Goal: Information Seeking & Learning: Find specific fact

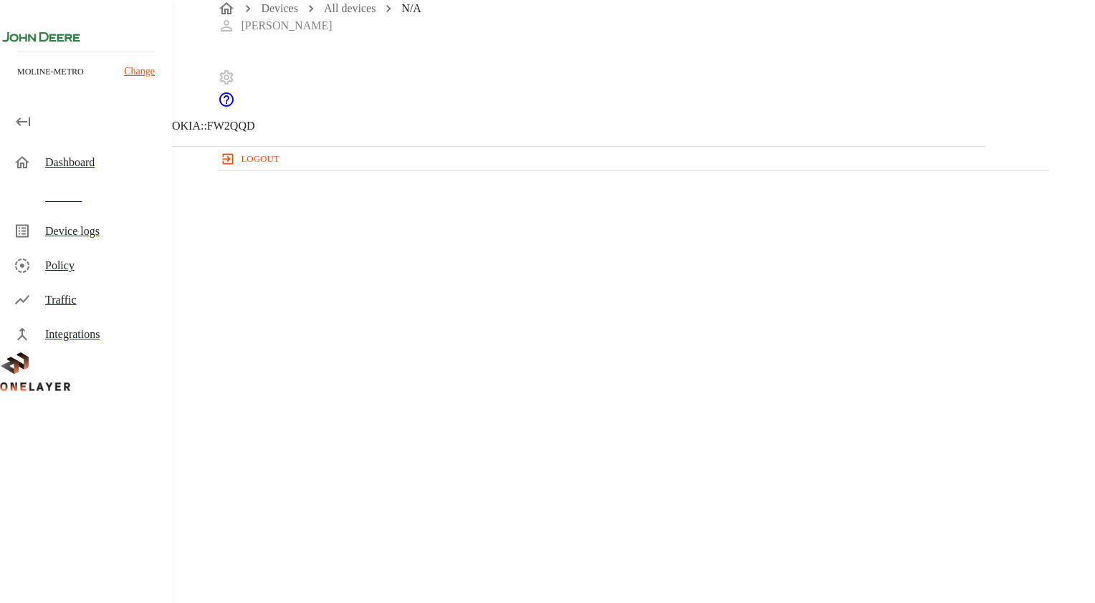
click at [9, 80] on icon at bounding box center [4, 73] width 9 height 14
click at [17, 82] on icon at bounding box center [8, 72] width 17 height 17
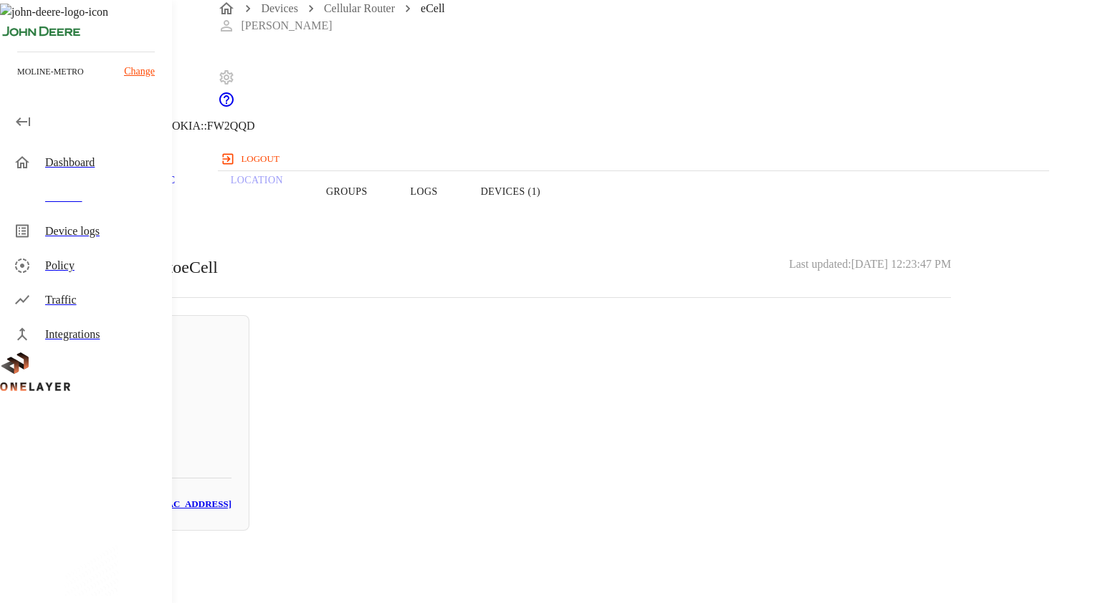
click at [9, 80] on icon at bounding box center [4, 73] width 9 height 14
click at [64, 202] on div "Devices" at bounding box center [102, 196] width 115 height 17
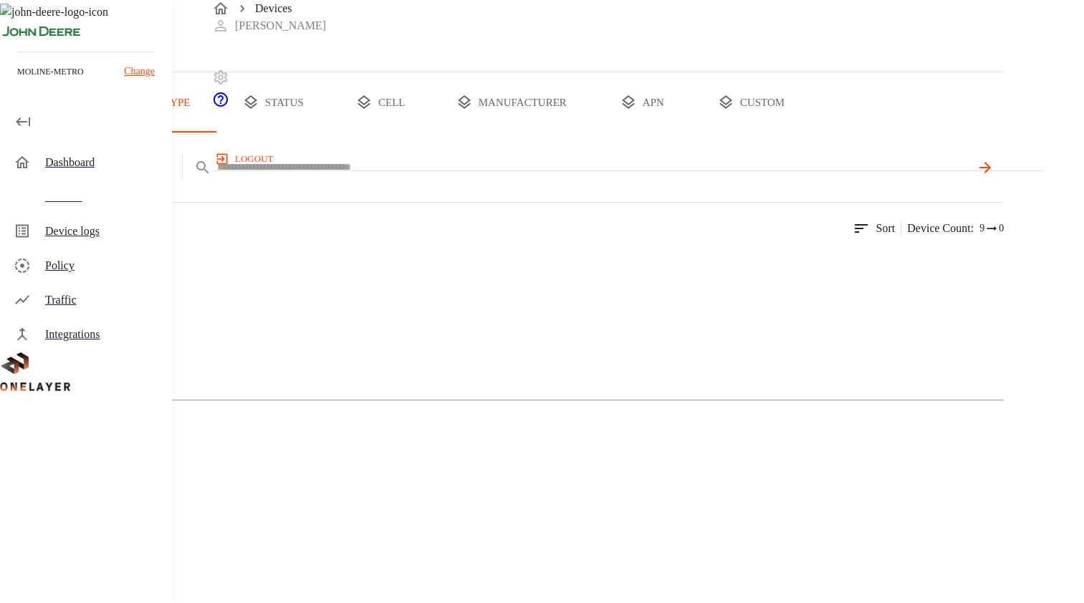
click at [479, 178] on input "text" at bounding box center [593, 167] width 753 height 21
paste input "**********"
type input "**********"
click at [990, 173] on icon at bounding box center [984, 167] width 11 height 11
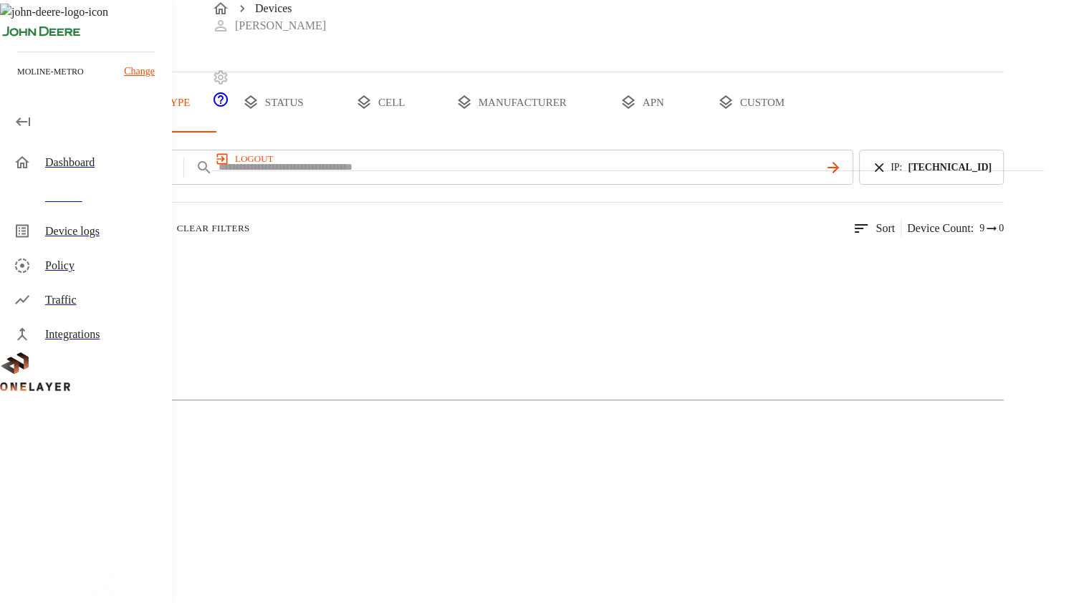
click at [111, 272] on img at bounding box center [70, 262] width 82 height 17
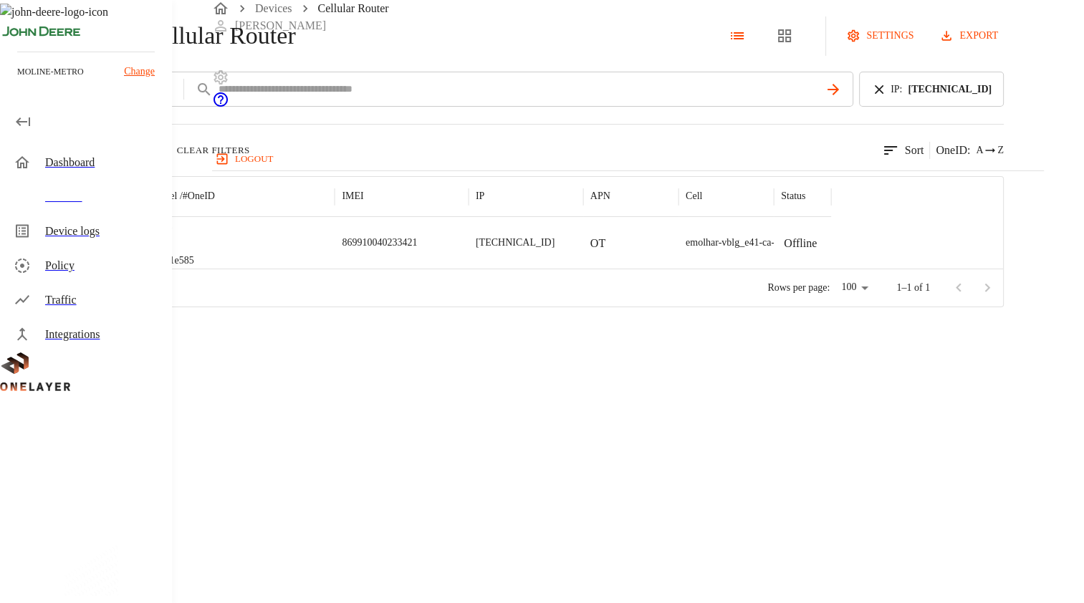
click at [335, 269] on div "eCell #dfd1e585" at bounding box center [239, 243] width 191 height 52
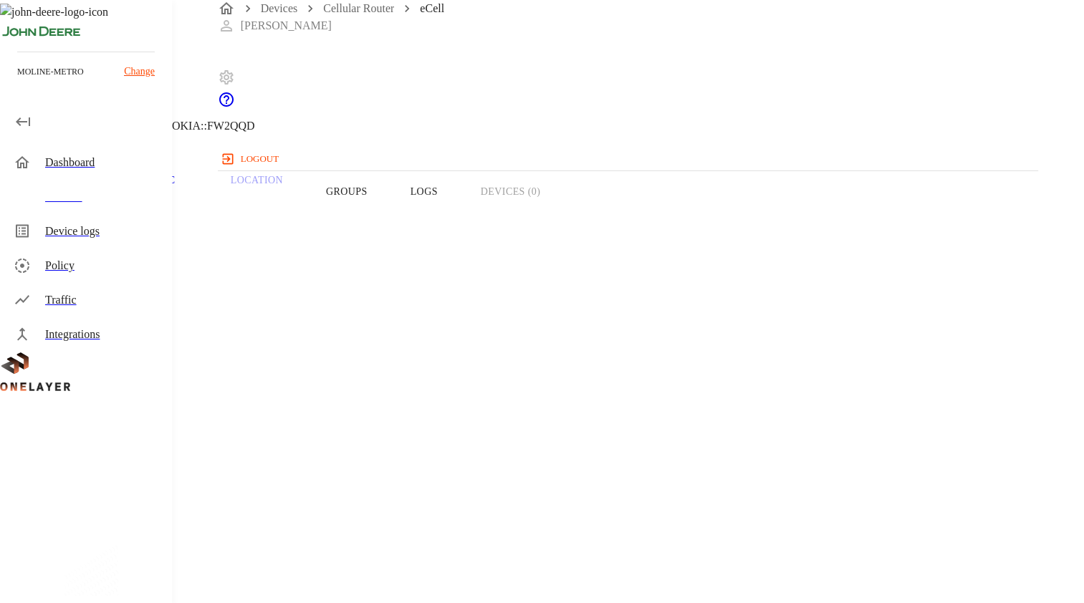
click at [691, 214] on div "Overview Traffic Location Groups Logs Devices (0)" at bounding box center [488, 191] width 976 height 91
click at [188, 187] on p "Traffic" at bounding box center [154, 180] width 68 height 13
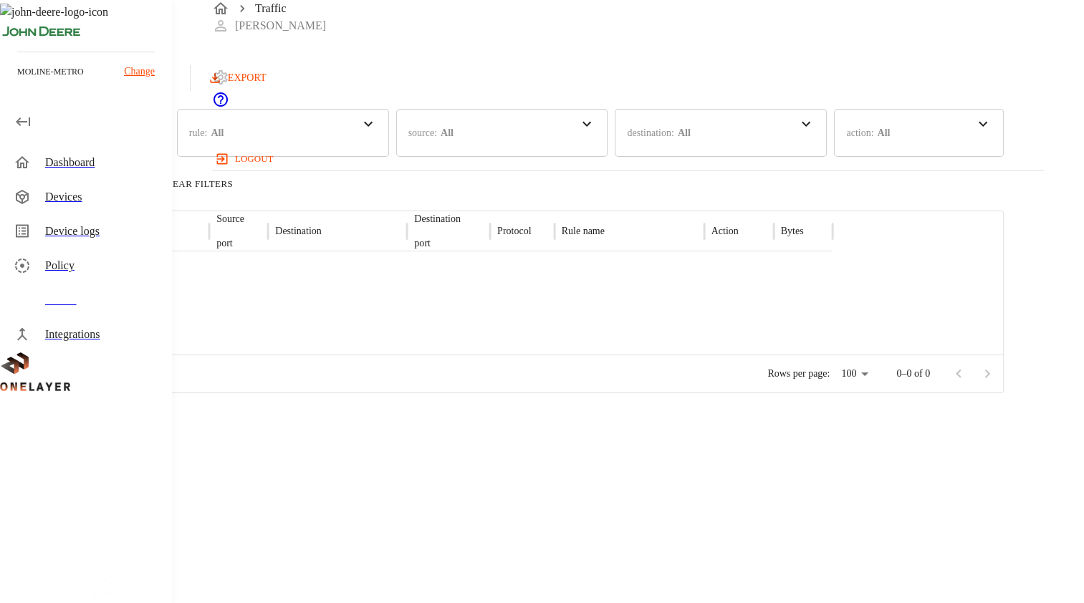
click at [72, 199] on div "Devices" at bounding box center [102, 196] width 115 height 17
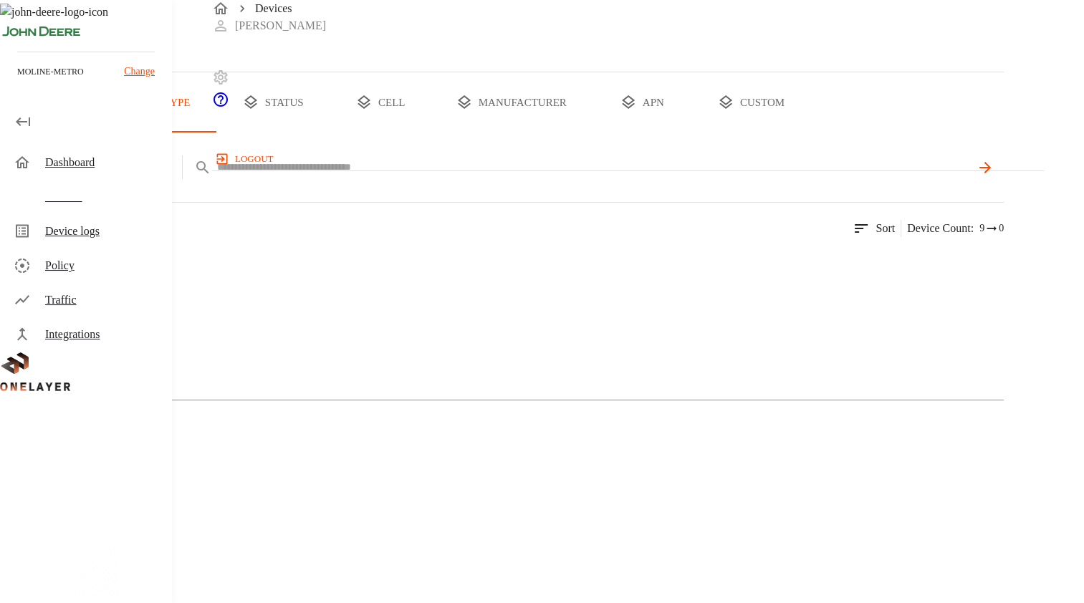
click at [471, 178] on input "text" at bounding box center [593, 167] width 753 height 21
type input "**********"
click at [509, 178] on input "text" at bounding box center [518, 167] width 603 height 21
click at [887, 176] on icon at bounding box center [879, 168] width 16 height 16
click at [599, 178] on input "text" at bounding box center [593, 167] width 753 height 21
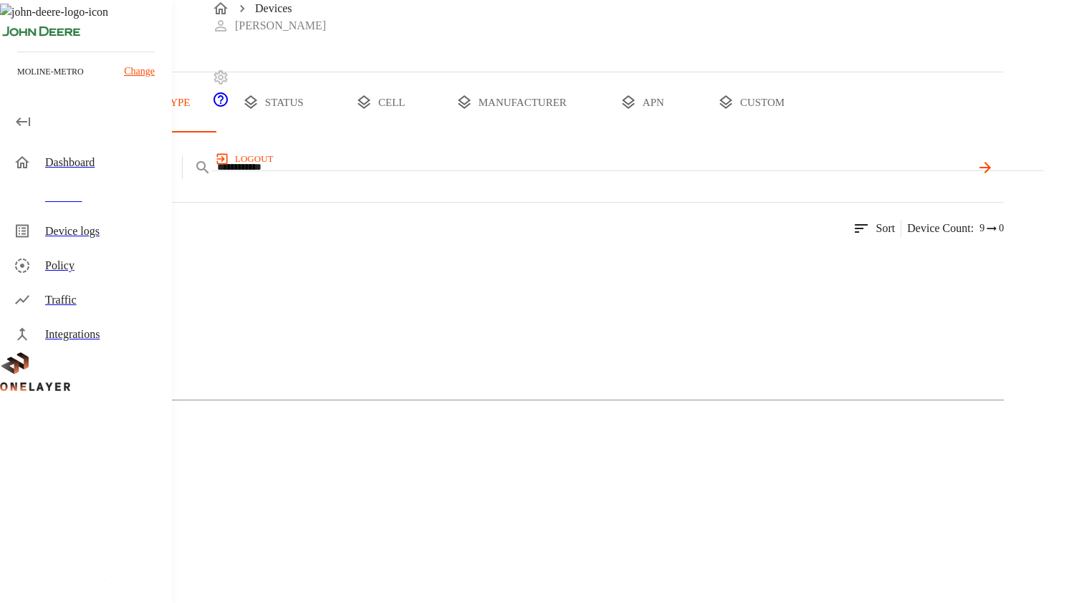
type input "**********"
click at [111, 272] on img at bounding box center [70, 262] width 82 height 17
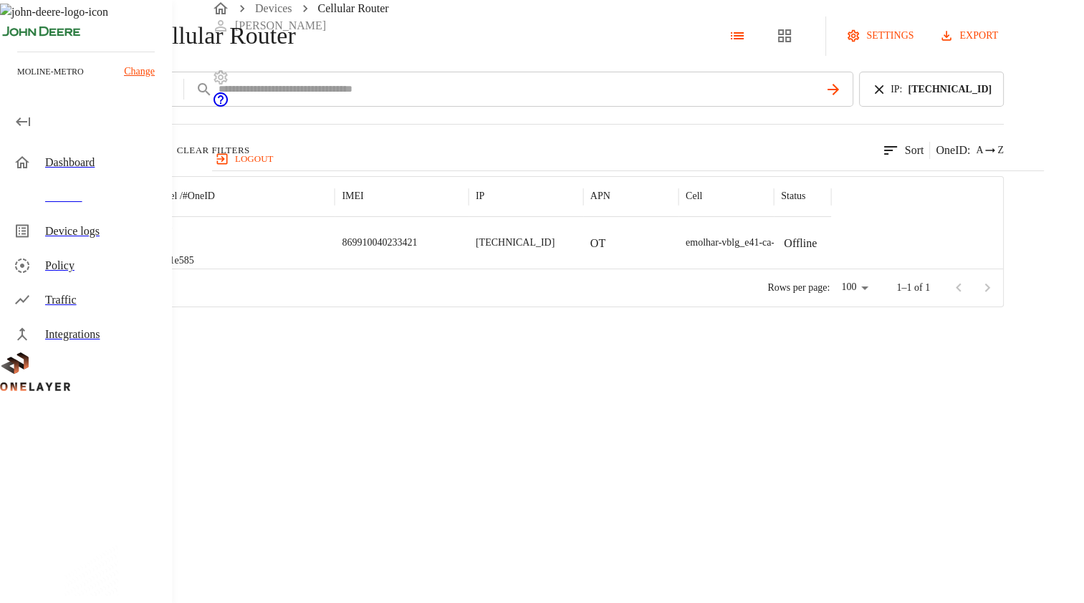
click at [194, 268] on p "#dfd1e585" at bounding box center [172, 261] width 43 height 14
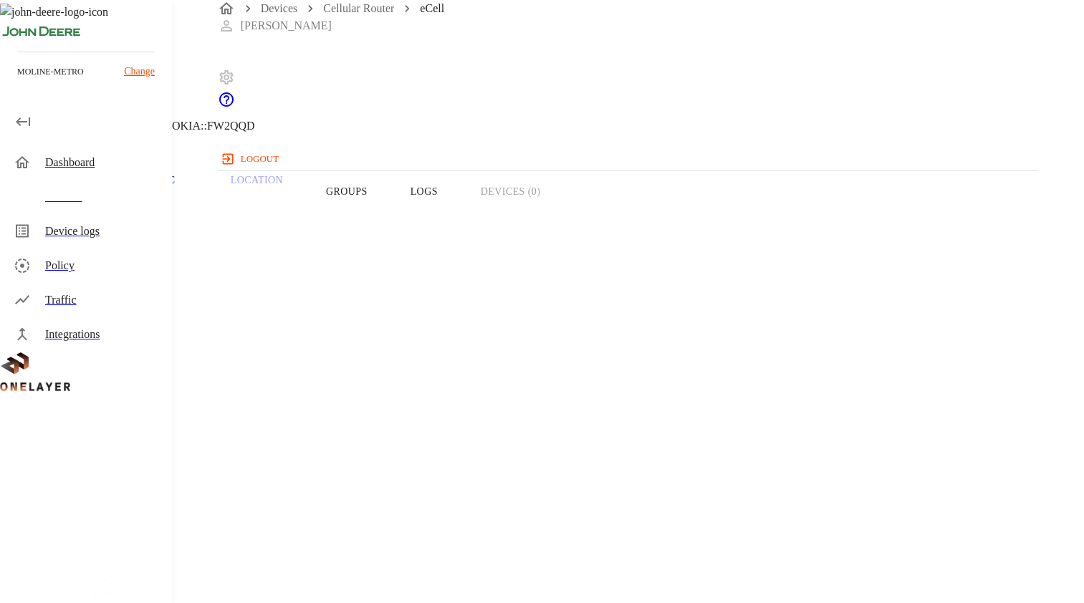
click at [705, 229] on div "Overview Traffic Location Groups Logs Devices (0)" at bounding box center [488, 191] width 976 height 91
click at [17, 82] on icon at bounding box center [8, 72] width 17 height 17
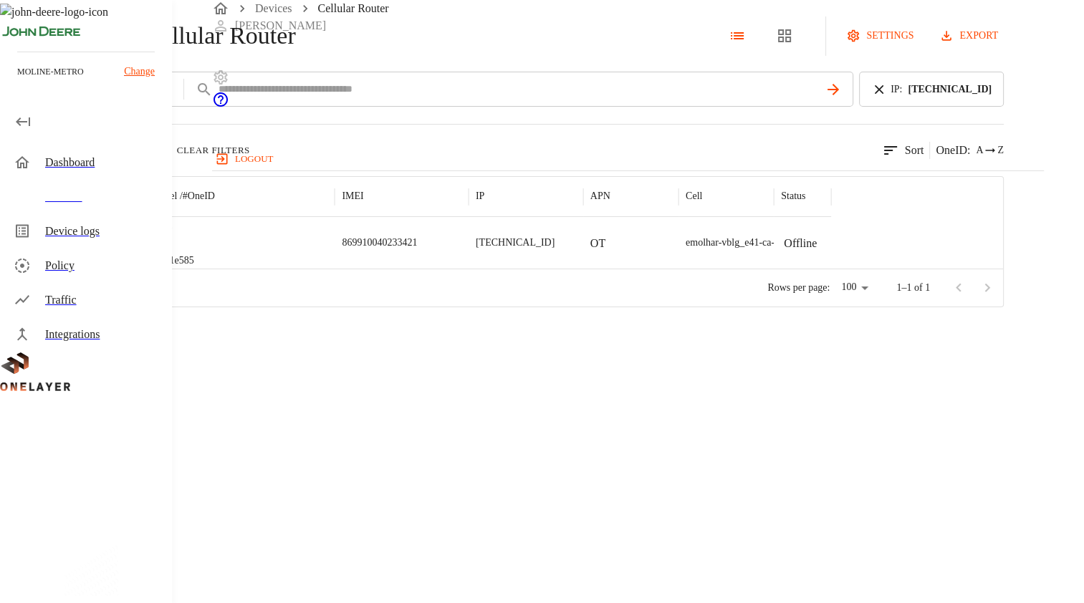
click at [144, 269] on div at bounding box center [98, 243] width 92 height 52
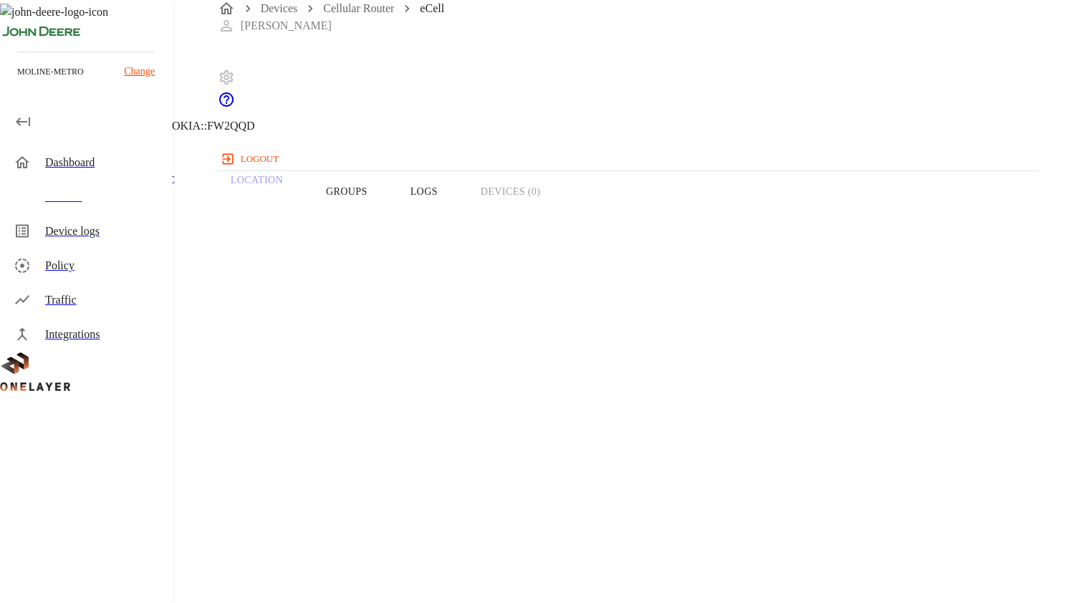
click at [851, 211] on div "Overview Traffic Location Groups Logs Devices (0)" at bounding box center [488, 191] width 976 height 91
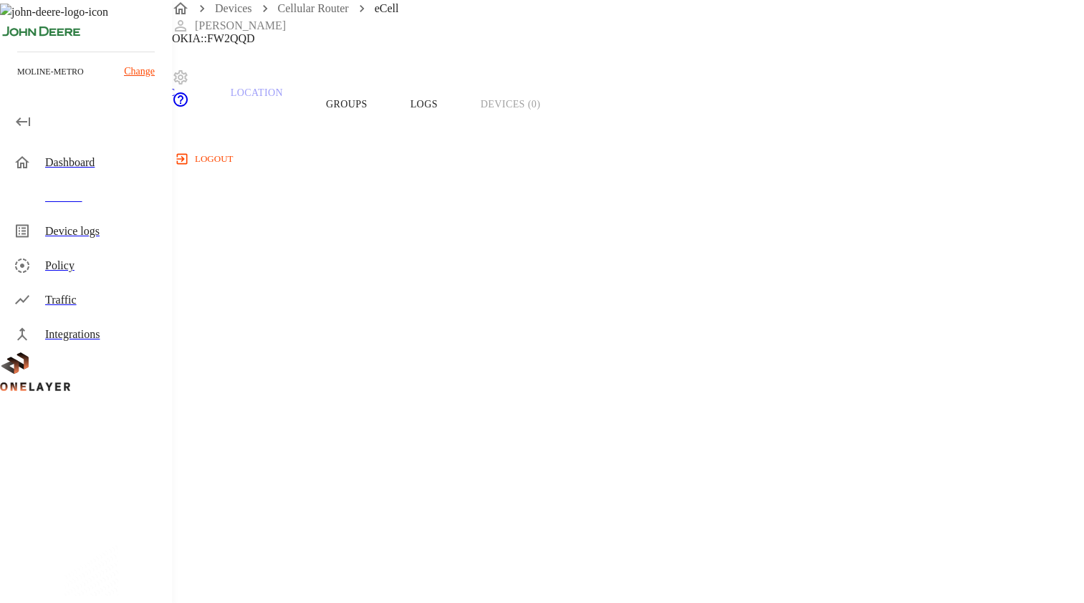
scroll to position [86, 0]
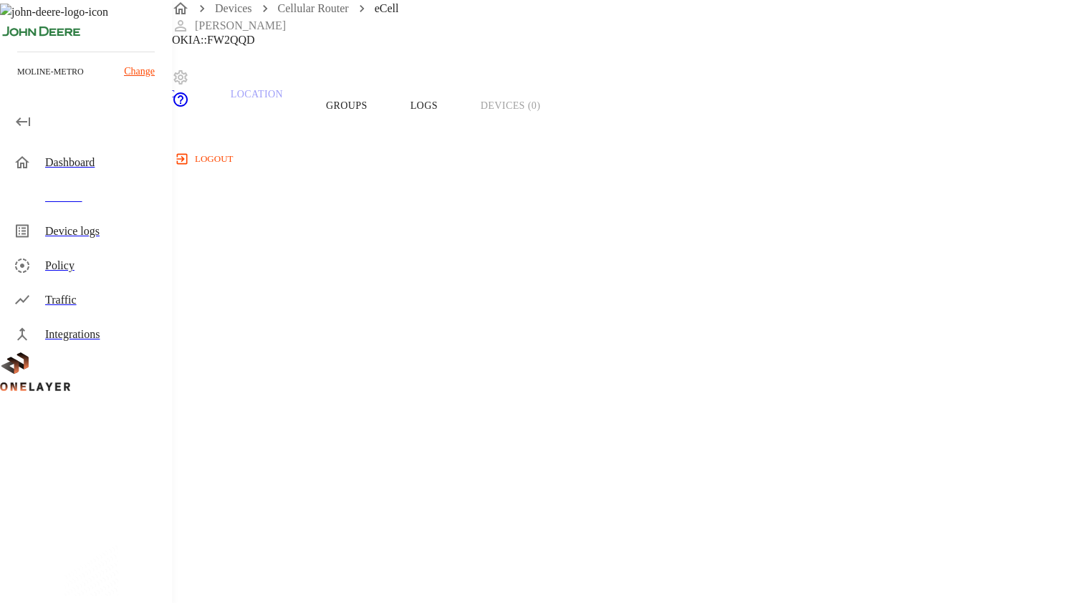
drag, startPoint x: 627, startPoint y: 256, endPoint x: 728, endPoint y: 257, distance: 101.0
copy span "HX_D925_A3229493_P"
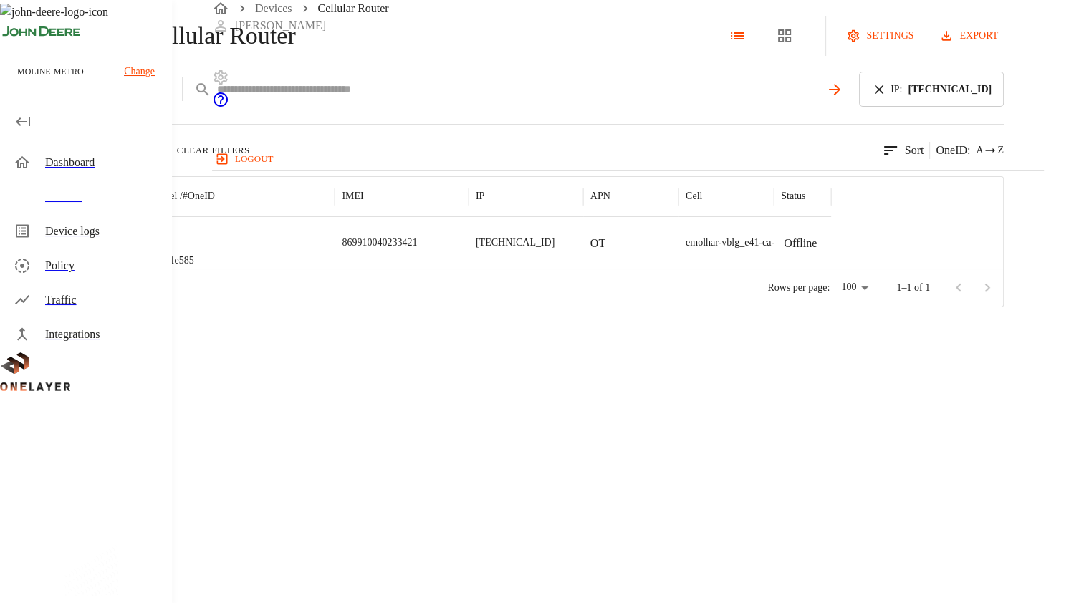
click at [547, 100] on input "text" at bounding box center [518, 89] width 603 height 21
type input "**********"
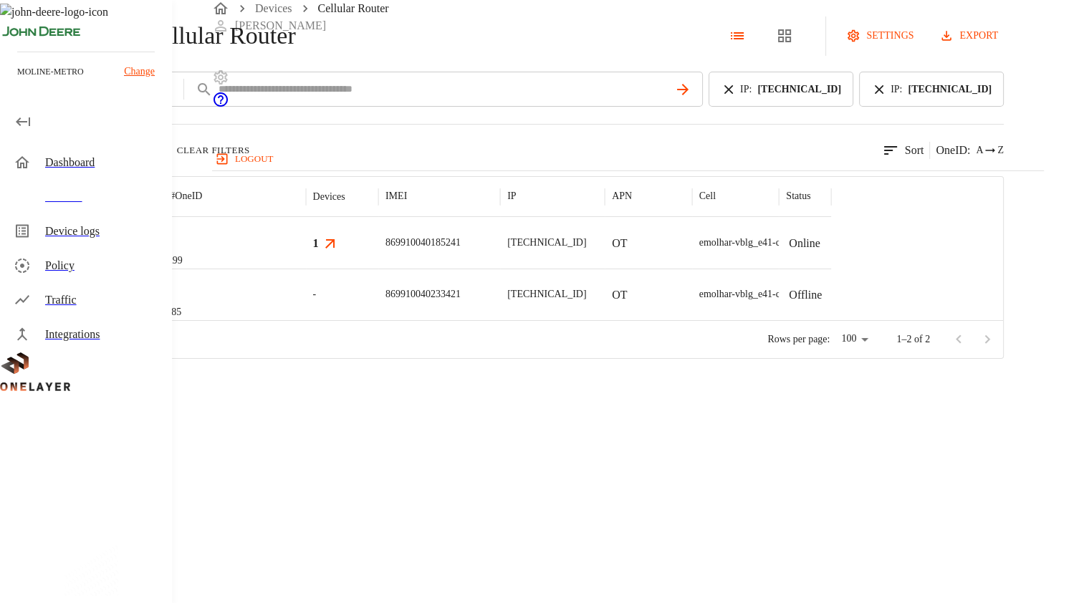
click at [305, 269] on div "eCell #ab043a99" at bounding box center [218, 243] width 174 height 52
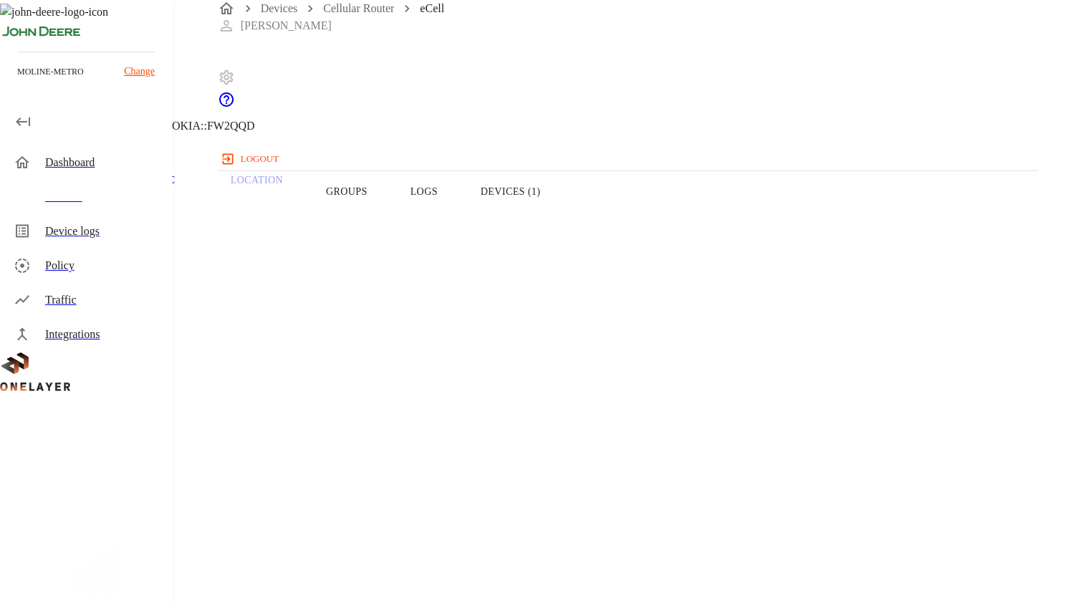
click at [9, 80] on icon at bounding box center [4, 73] width 9 height 14
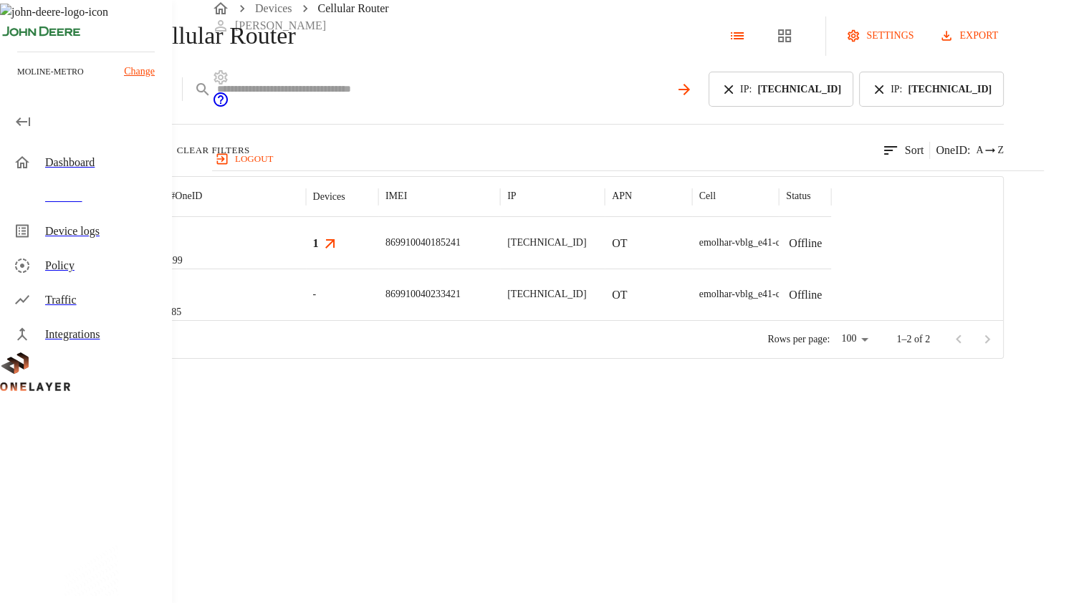
click at [448, 100] on input "text" at bounding box center [443, 89] width 452 height 21
click at [737, 97] on icon at bounding box center [729, 90] width 16 height 16
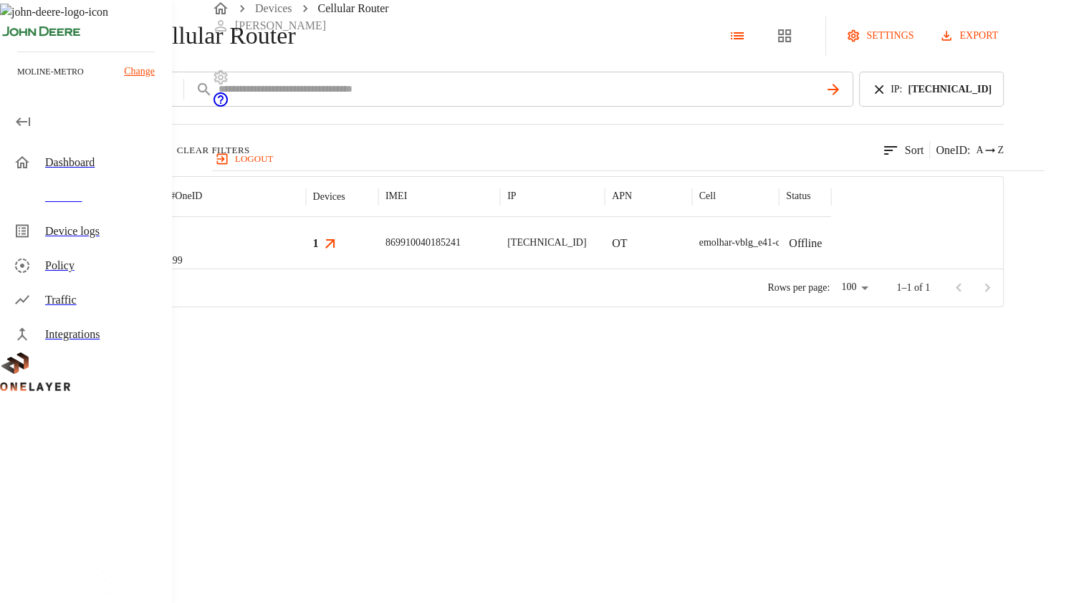
click at [887, 97] on icon at bounding box center [879, 90] width 16 height 16
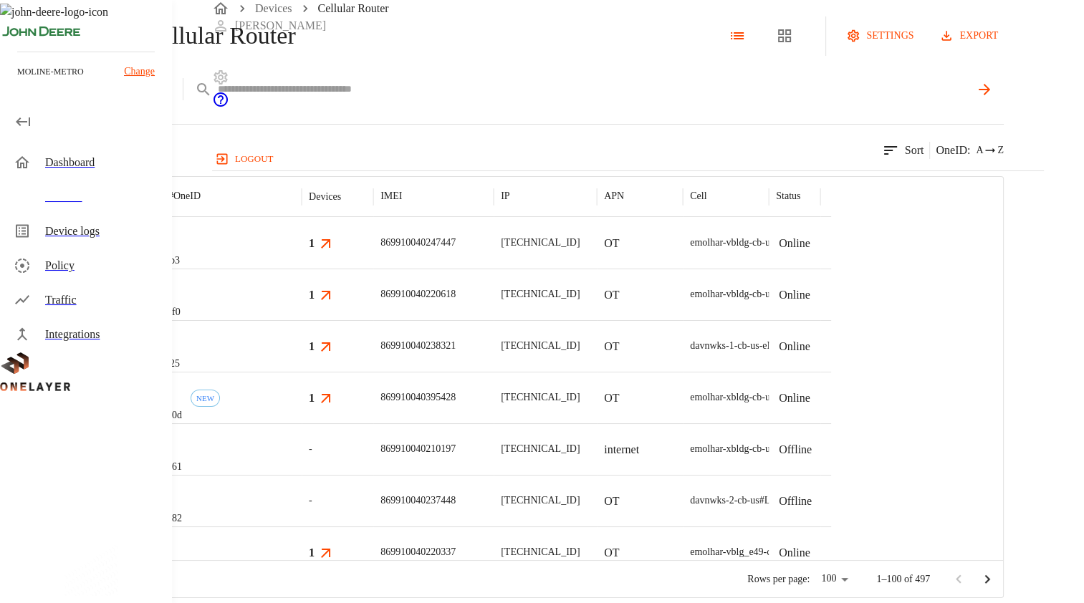
click at [851, 107] on div "IP **" at bounding box center [553, 89] width 901 height 35
click at [831, 100] on input "text" at bounding box center [593, 89] width 753 height 21
type input "**********"
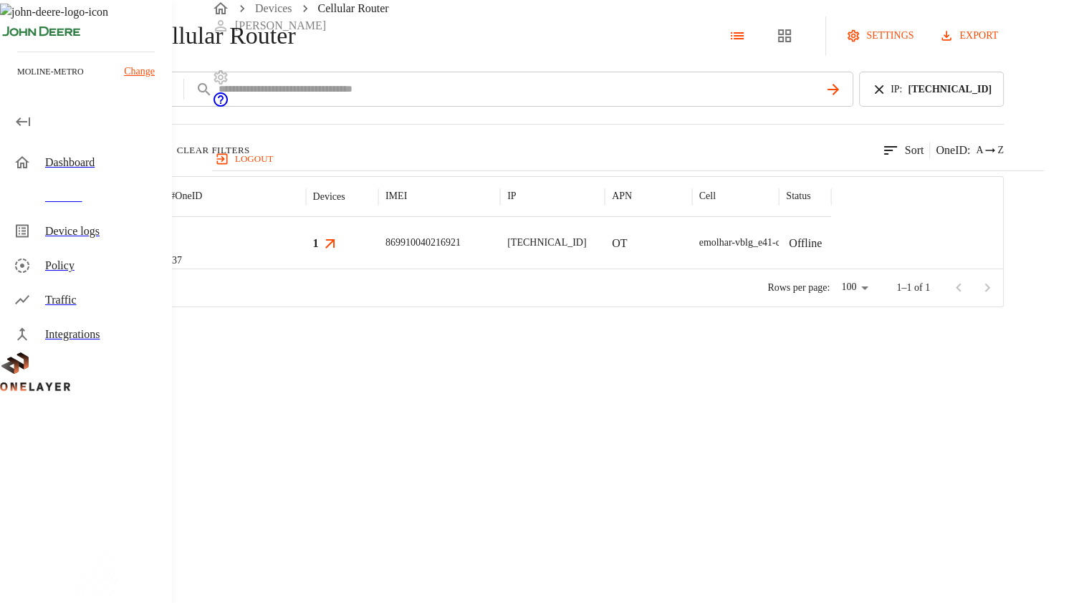
click at [182, 233] on p "eCell" at bounding box center [160, 226] width 44 height 14
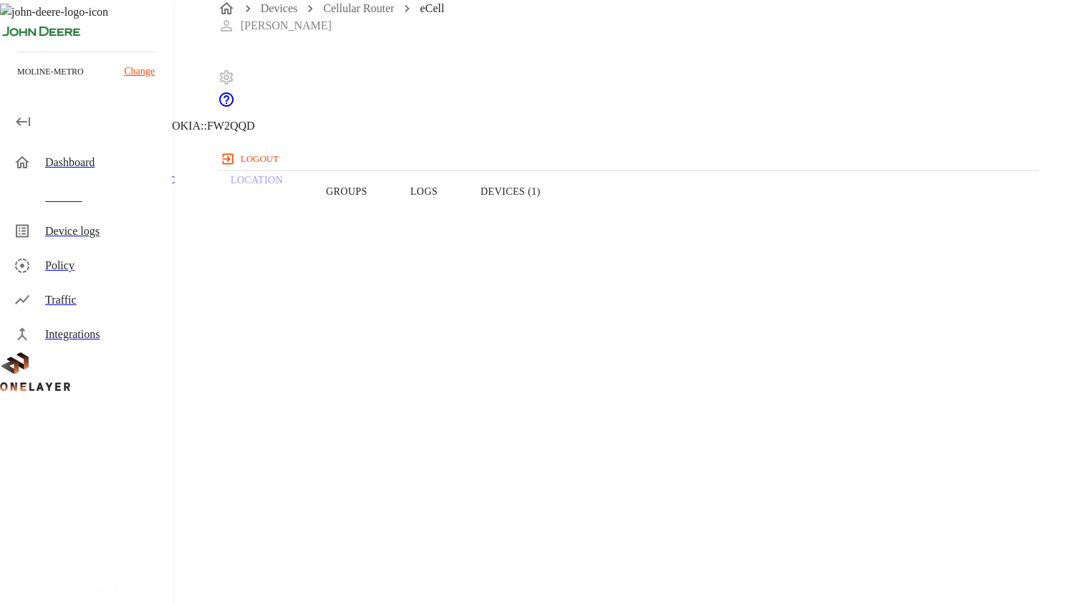
click at [562, 228] on button "Devices (1)" at bounding box center [510, 191] width 102 height 91
click at [231, 474] on h3 "# b45ea448" at bounding box center [141, 484] width 179 height 21
drag, startPoint x: 706, startPoint y: 271, endPoint x: 624, endPoint y: 258, distance: 82.7
click at [624, 469] on section "LAN interface: N/A IP address: 10.137.67.129 MAC address: 60:FF:DD:05:02:61 Cel…" at bounding box center [492, 591] width 916 height 244
drag, startPoint x: 624, startPoint y: 258, endPoint x: 626, endPoint y: 269, distance: 11.7
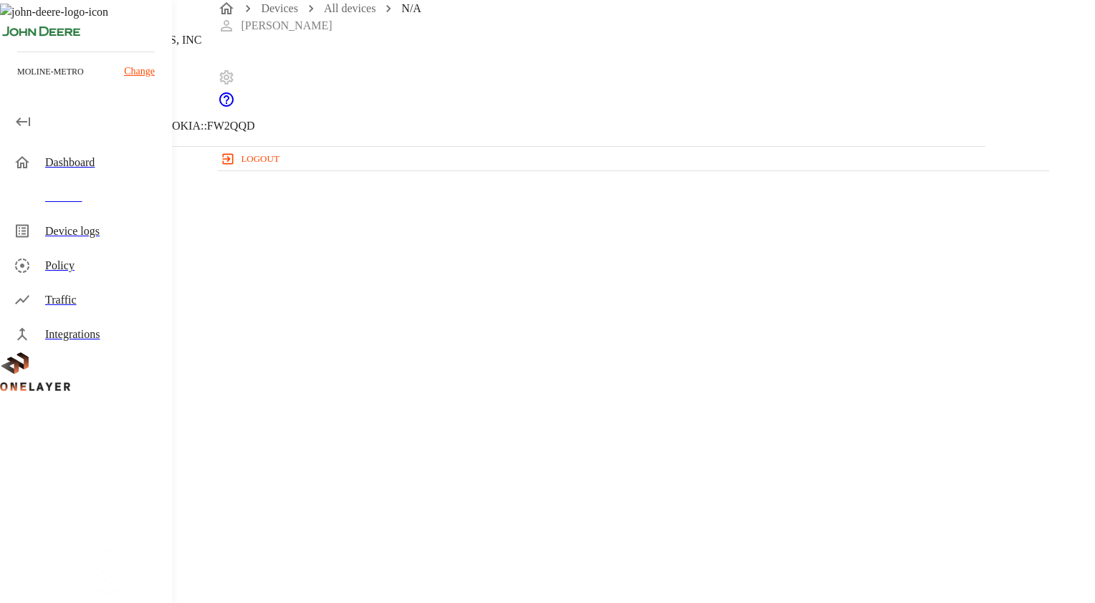
drag, startPoint x: 626, startPoint y: 269, endPoint x: 739, endPoint y: 272, distance: 113.2
click at [739, 582] on section "MAC address: 60:FF:DD:05:02:61" at bounding box center [492, 605] width 916 height 46
copy p "[MAC_ADDRESS]"
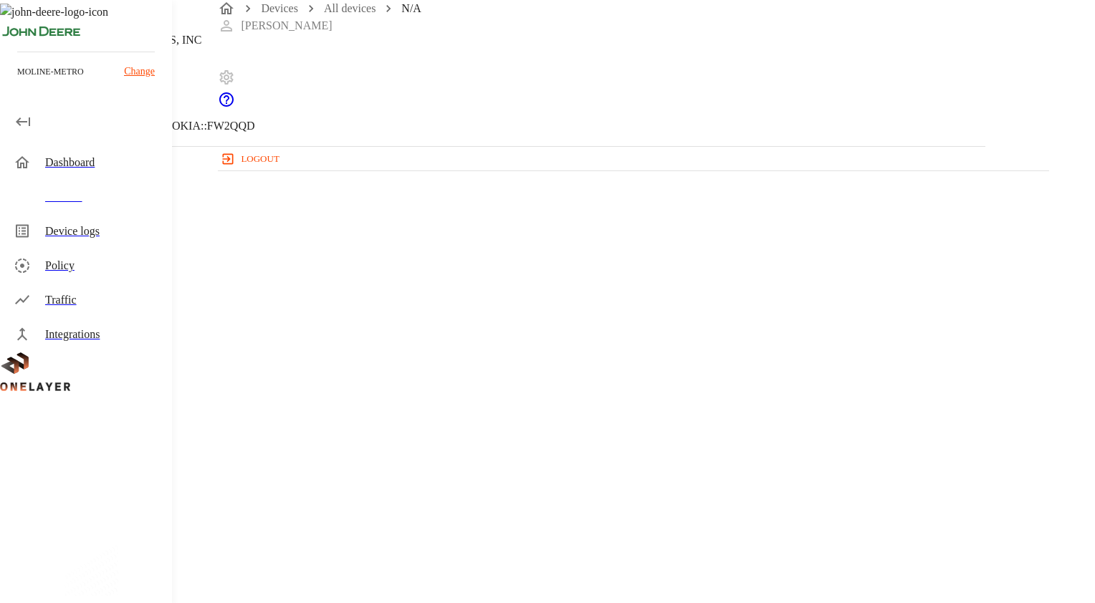
click at [684, 469] on section "LAN interface: N/A IP address: 10.137.67.129 MAC address: 60:FF:DD:05:02:61 Cel…" at bounding box center [492, 591] width 916 height 244
click at [860, 494] on div "N/A [TECHNICAL_ID] #b45ea448 Cell #EB211210933::NOKIA::FW2QQD Parent CPE: eCell…" at bounding box center [492, 441] width 985 height 882
click at [861, 146] on div "N/A [TECHNICAL_ID] #b45ea448 Cell #EB211210933::NOKIA::FW2QQD" at bounding box center [492, 73] width 985 height 146
click at [484, 505] on div "N/A [TECHNICAL_ID] #b45ea448 Cell #EB211210933::NOKIA::FW2QQD Parent CPE: eCell…" at bounding box center [492, 441] width 985 height 882
click at [17, 82] on icon at bounding box center [8, 72] width 17 height 17
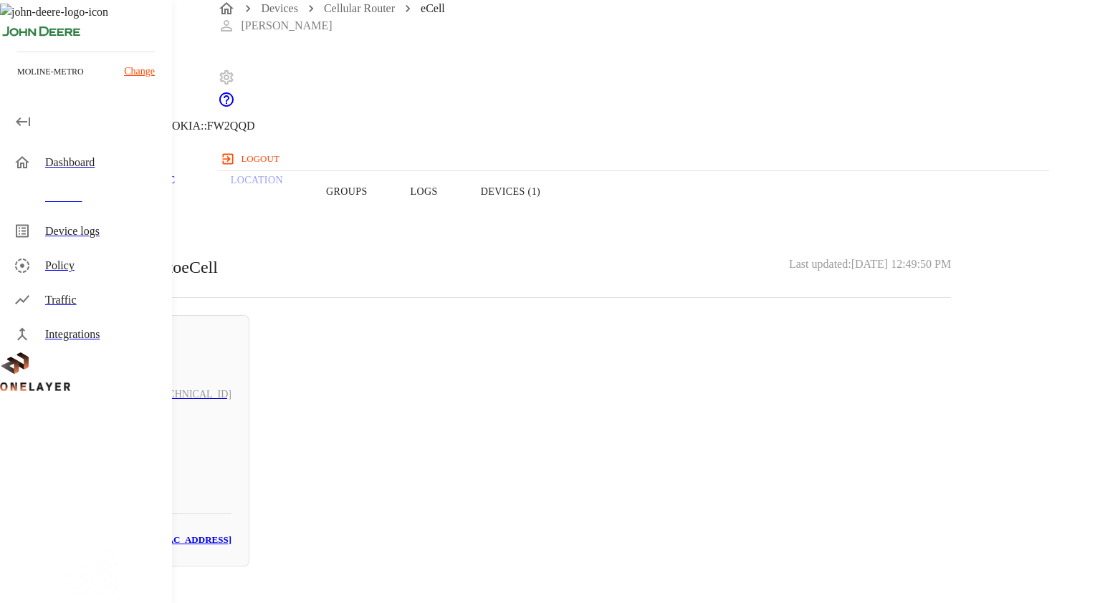
click at [231, 387] on h6 "[TECHNICAL_ID]" at bounding box center [192, 395] width 79 height 16
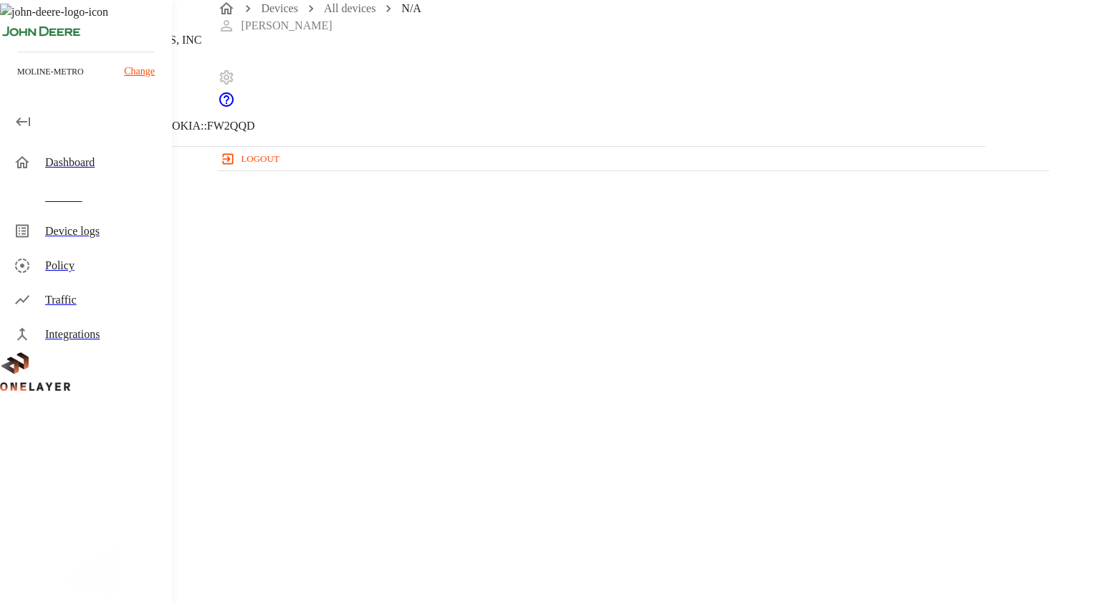
click at [524, 592] on div "N/A [TECHNICAL_ID] #b45ea448 Cell #EB211210933::NOKIA::FW2QQD Parent CPE: eCell…" at bounding box center [492, 441] width 985 height 882
click at [464, 469] on div "N/A [TECHNICAL_ID] #b45ea448 Cell #EB211210933::NOKIA::FW2QQD Parent CPE: eCell…" at bounding box center [492, 441] width 985 height 882
click at [9, 80] on icon at bounding box center [4, 73] width 9 height 14
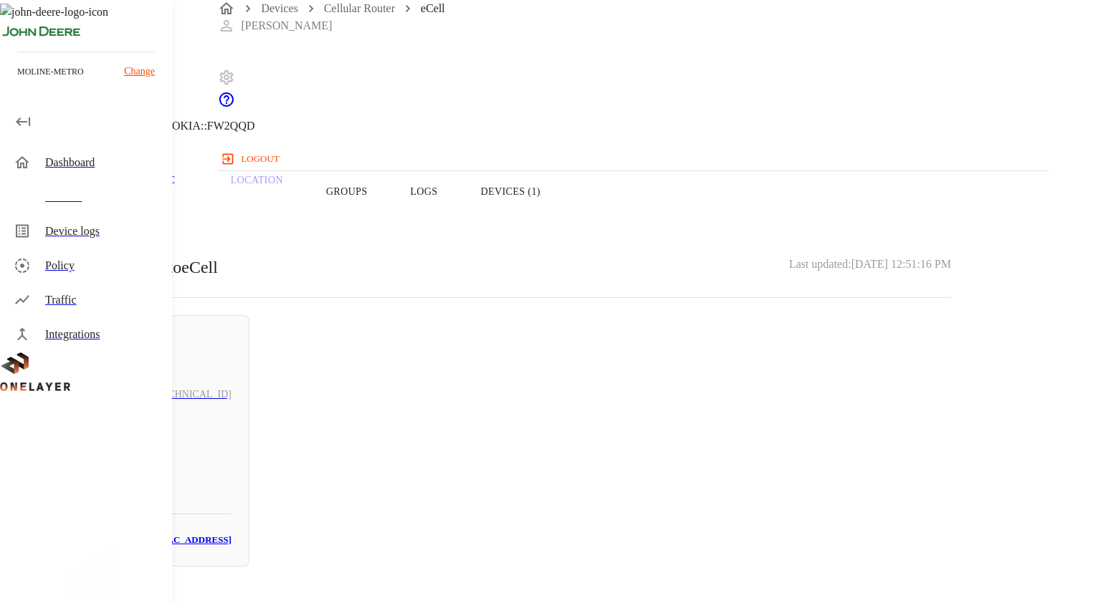
click at [231, 438] on div "N/A # b45ea448" at bounding box center [141, 466] width 179 height 57
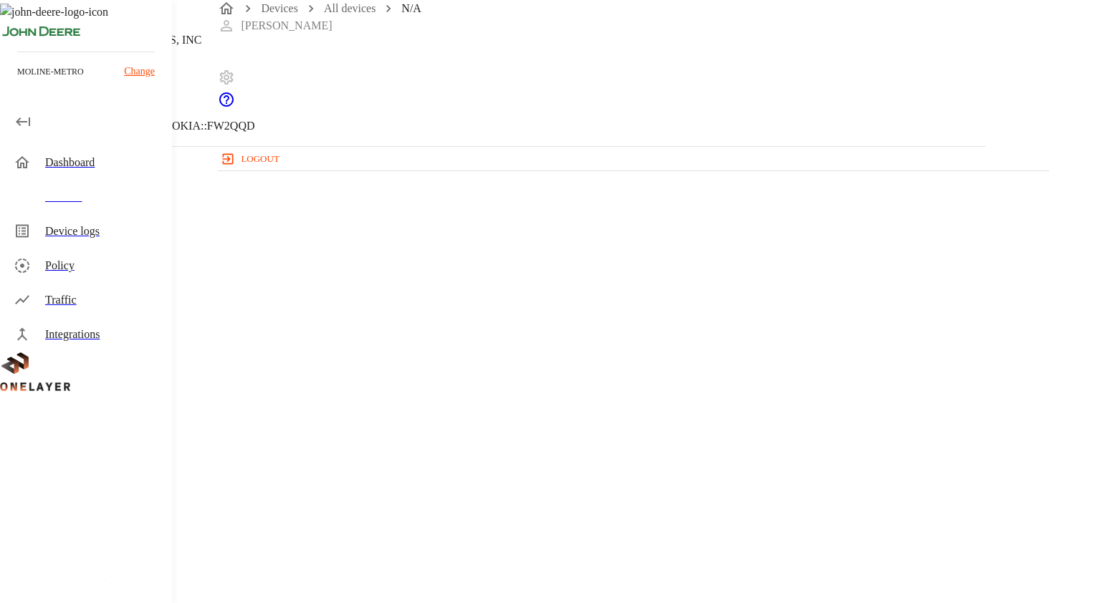
click at [612, 528] on div "N/A [TECHNICAL_ID] #b45ea448 Cell #EB211210933::NOKIA::FW2QQD Parent CPE: eCell…" at bounding box center [492, 441] width 985 height 882
click at [810, 405] on div "Parent CPE: eCell Device Type: Non-Cellular Device Manufacturer: C.E. ELECTRONI…" at bounding box center [492, 497] width 916 height 701
click at [255, 122] on header "N/A [TECHNICAL_ID] #b45ea448 Cell #EB211210933::NOKIA::FW2QQD" at bounding box center [492, 73] width 985 height 146
click at [17, 82] on icon at bounding box center [8, 72] width 17 height 17
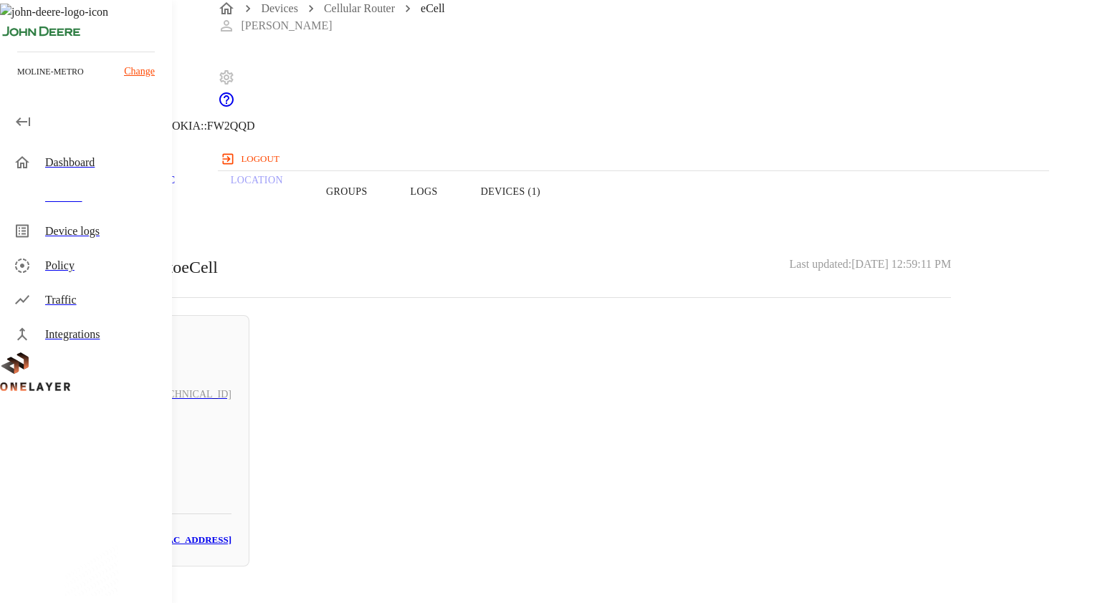
click at [17, 82] on icon at bounding box center [8, 72] width 17 height 17
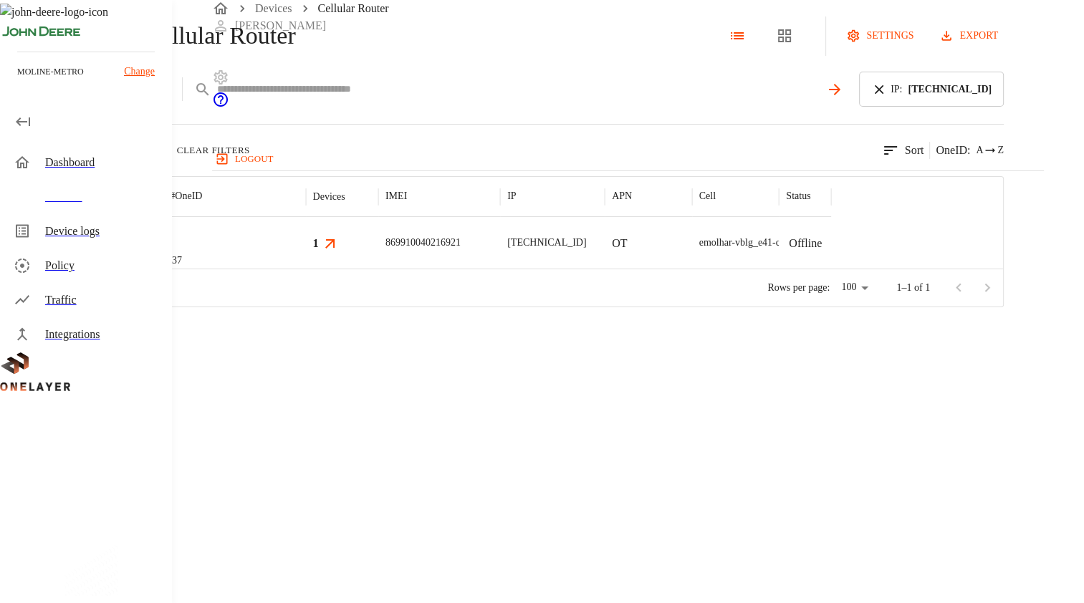
click at [438, 100] on input "text" at bounding box center [518, 89] width 603 height 21
type input "**********"
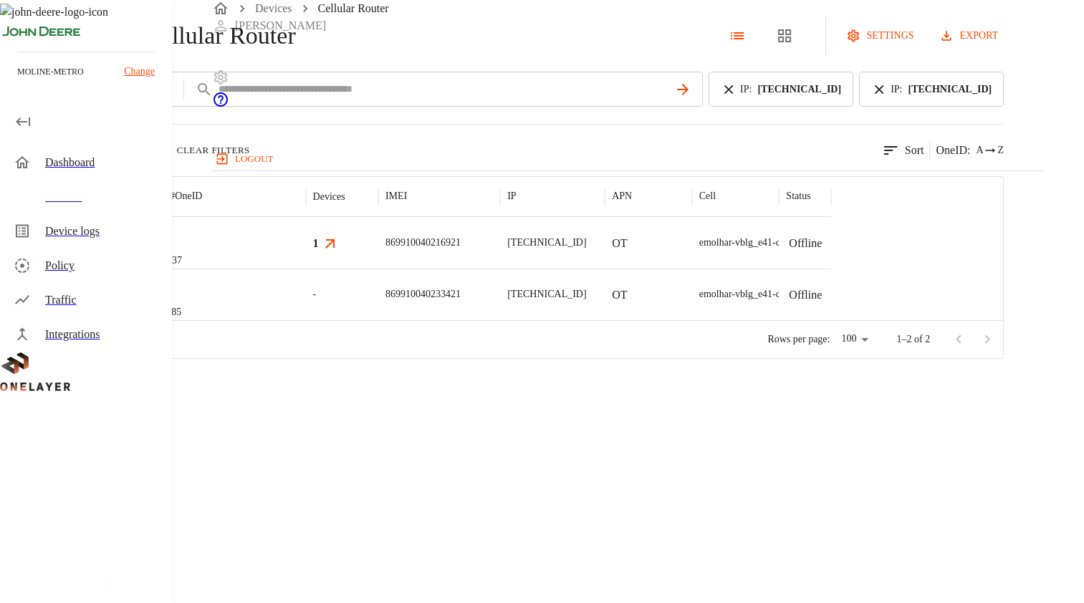
click at [305, 320] on div "eCell #dfd1e585" at bounding box center [218, 295] width 174 height 52
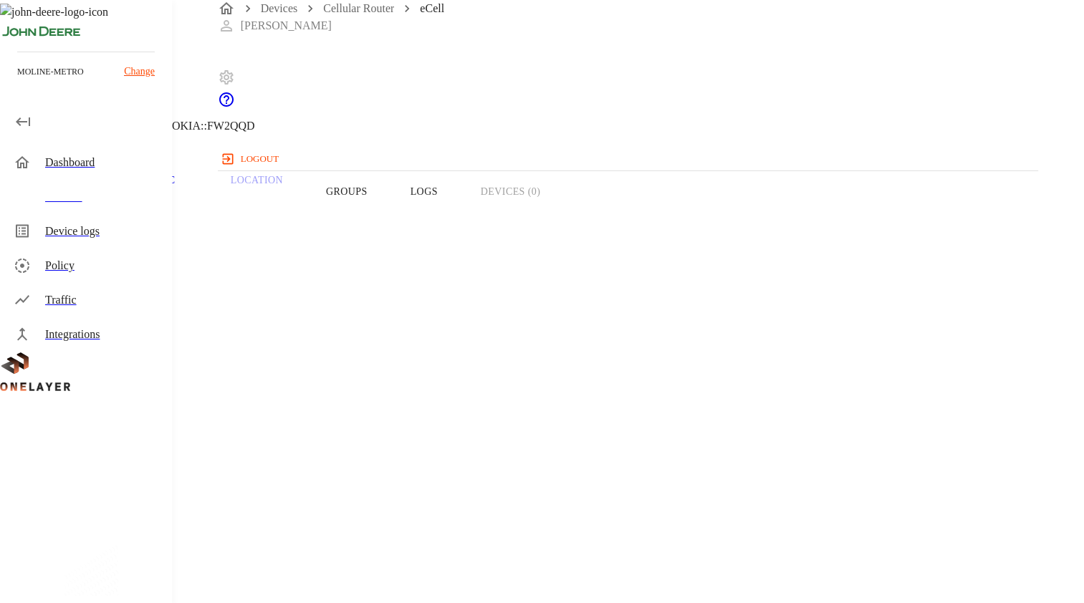
click at [727, 214] on div "Overview Traffic Location Groups Logs Devices (0)" at bounding box center [488, 191] width 976 height 91
